Goal: Task Accomplishment & Management: Use online tool/utility

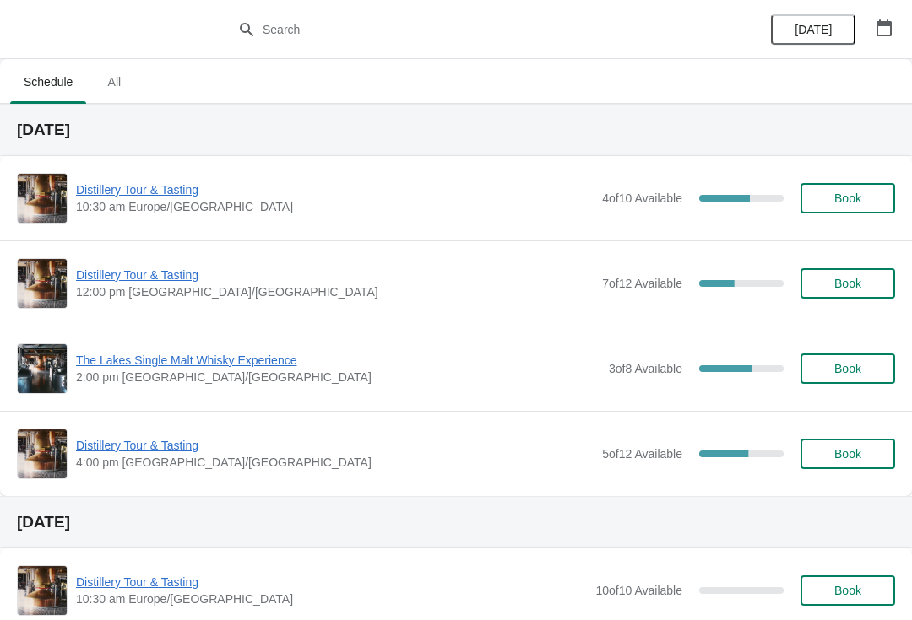
click at [160, 275] on span "Distillery Tour & Tasting" at bounding box center [334, 275] width 517 height 17
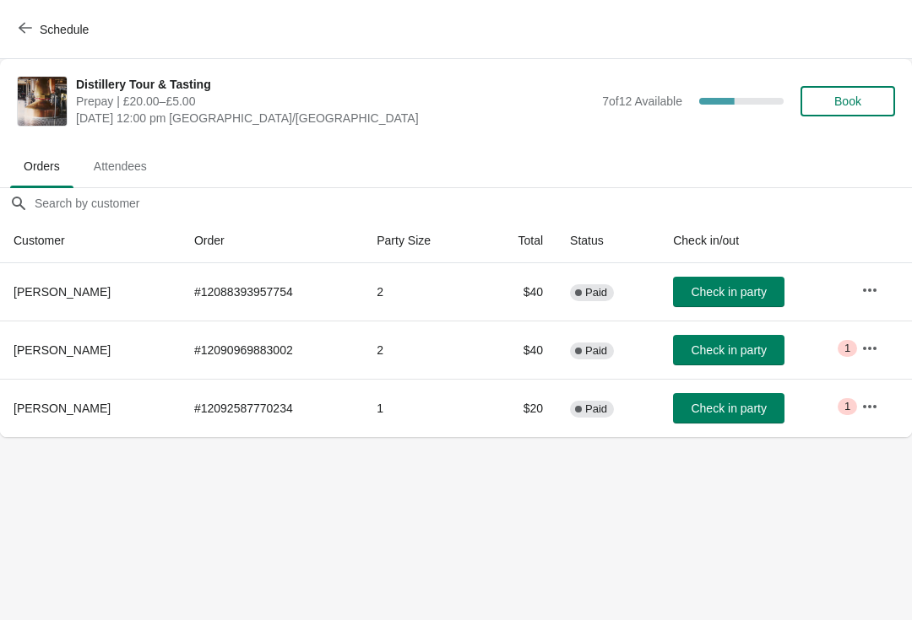
click at [858, 405] on button "button" at bounding box center [869, 407] width 30 height 30
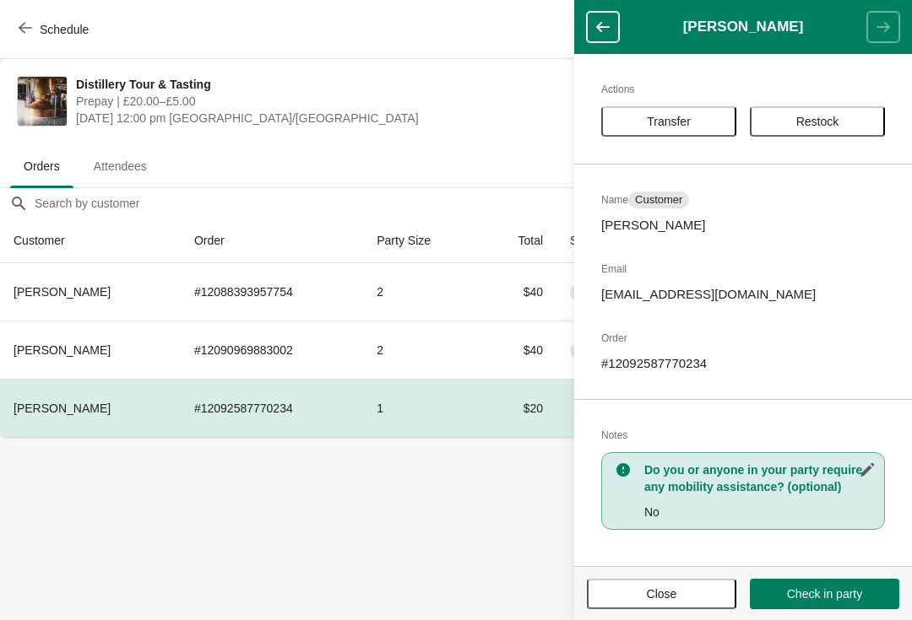
click at [685, 605] on button "Close" at bounding box center [661, 594] width 149 height 30
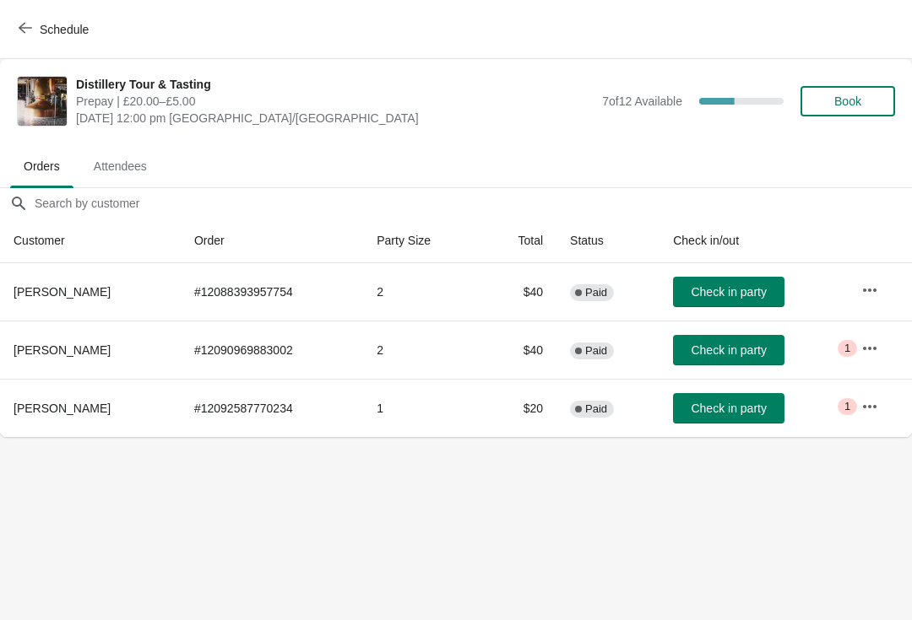
click at [857, 401] on button "button" at bounding box center [869, 407] width 30 height 30
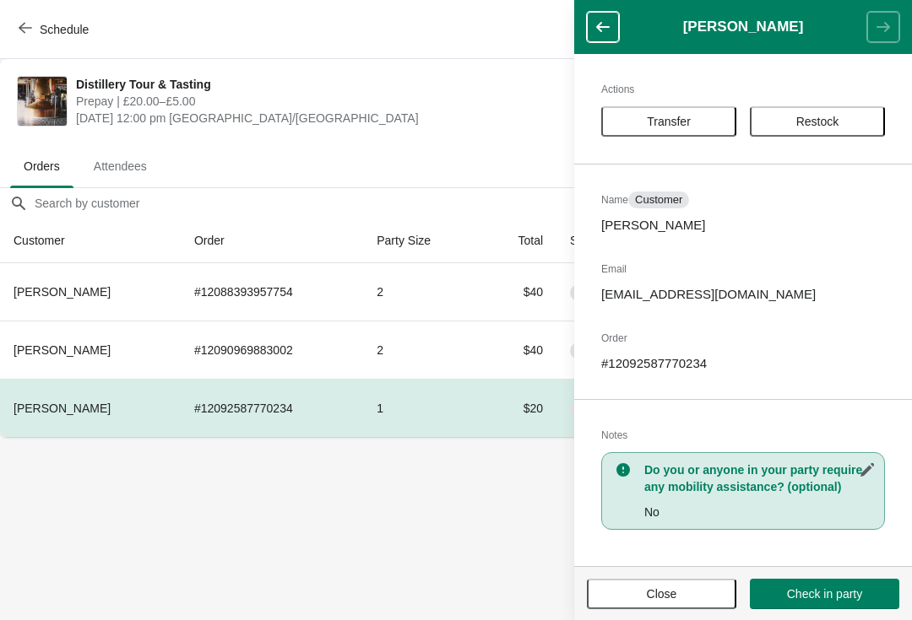
click at [669, 607] on button "Close" at bounding box center [661, 594] width 149 height 30
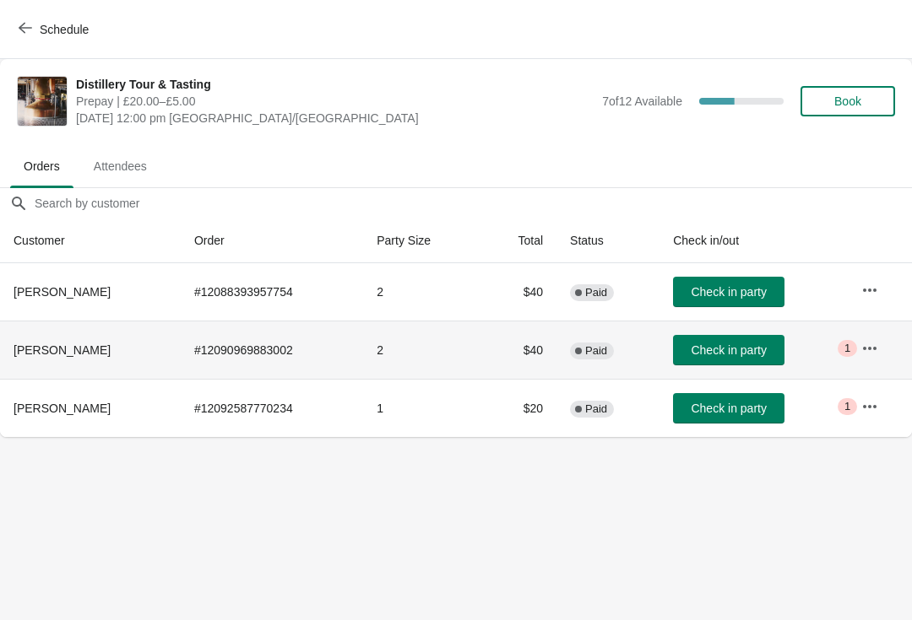
click at [854, 348] on span "Critical 1" at bounding box center [846, 348] width 19 height 17
click at [858, 344] on button "button" at bounding box center [869, 348] width 30 height 30
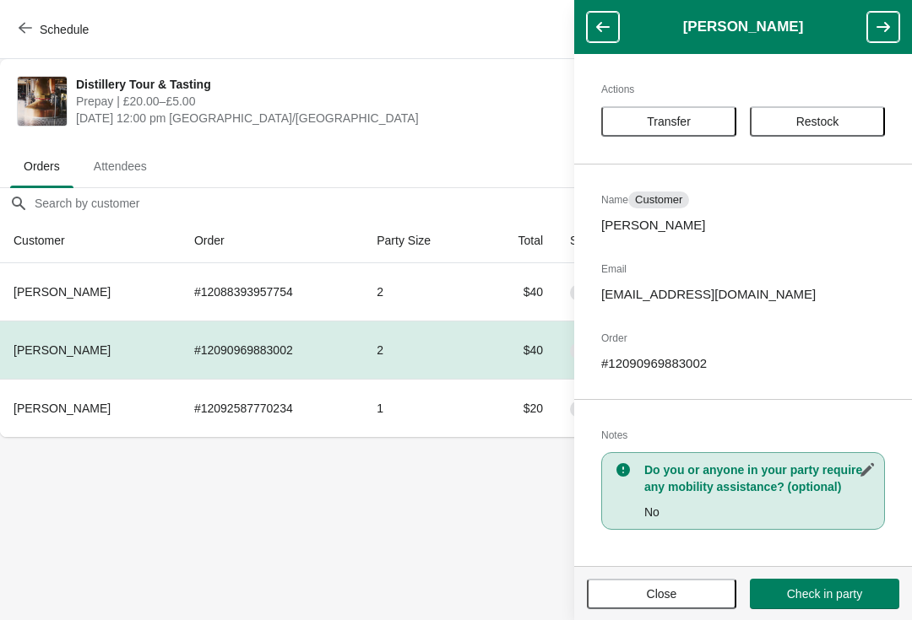
click at [683, 590] on span "Close" at bounding box center [661, 594] width 119 height 14
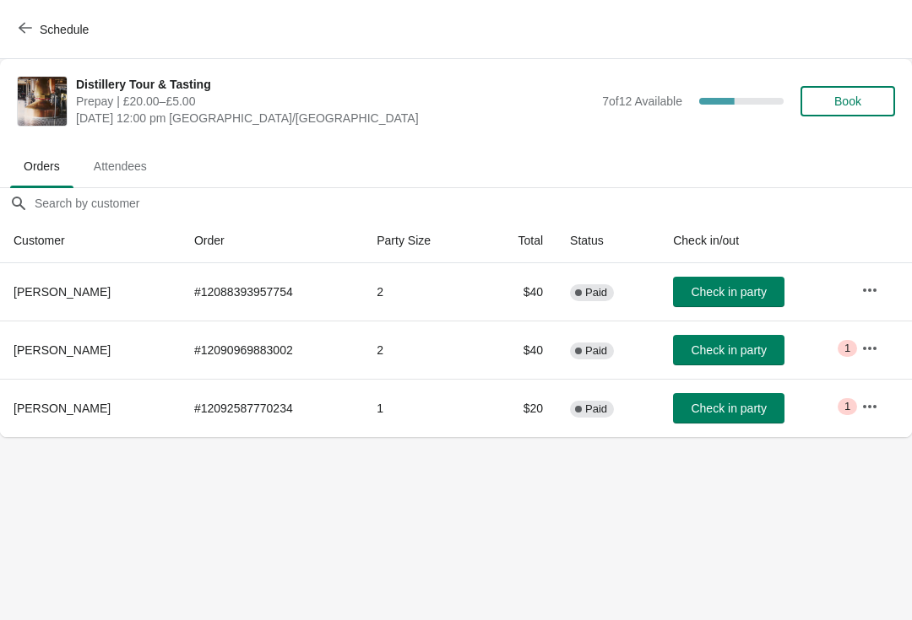
click at [858, 405] on button "button" at bounding box center [869, 407] width 30 height 30
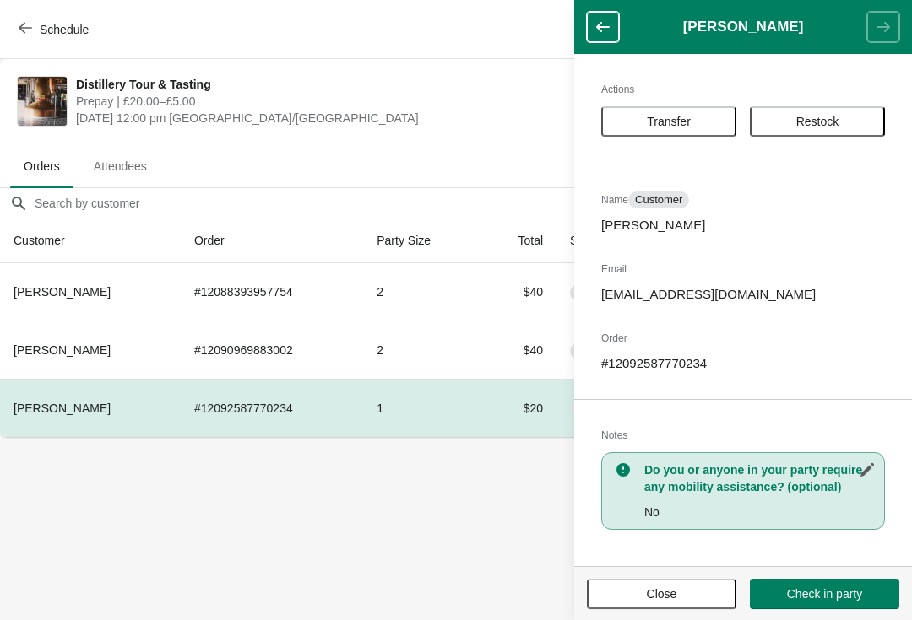
click at [686, 602] on button "Close" at bounding box center [661, 594] width 149 height 30
